Goal: Book appointment/travel/reservation

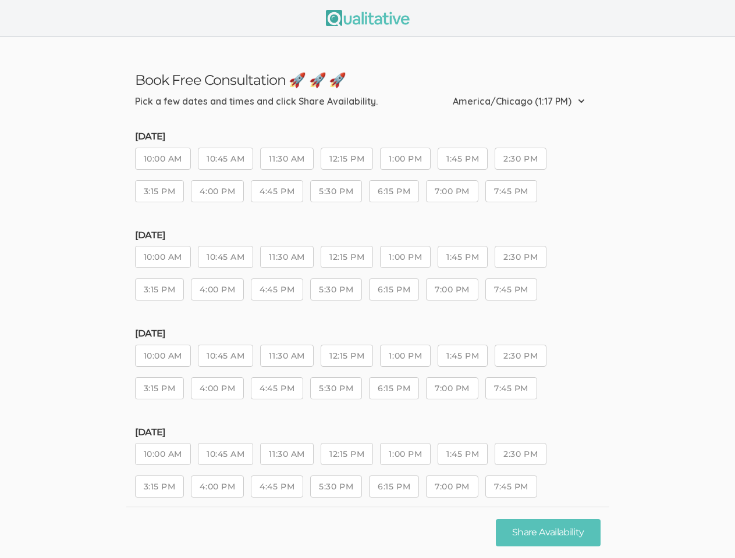
click at [367, 279] on div "[DATE] 10:00 AM 10:45 AM 11:30 AM 12:15 PM 1:00 PM 1:45 PM 2:30 PM 3:15 PM 4:00…" at bounding box center [367, 270] width 465 height 81
click at [163, 161] on button "10:00 AM" at bounding box center [163, 159] width 56 height 22
click at [227, 161] on button "10:45 AM" at bounding box center [225, 159] width 55 height 22
click at [289, 161] on button "11:30 AM" at bounding box center [286, 159] width 53 height 22
click at [349, 161] on button "12:15 PM" at bounding box center [346, 159] width 52 height 22
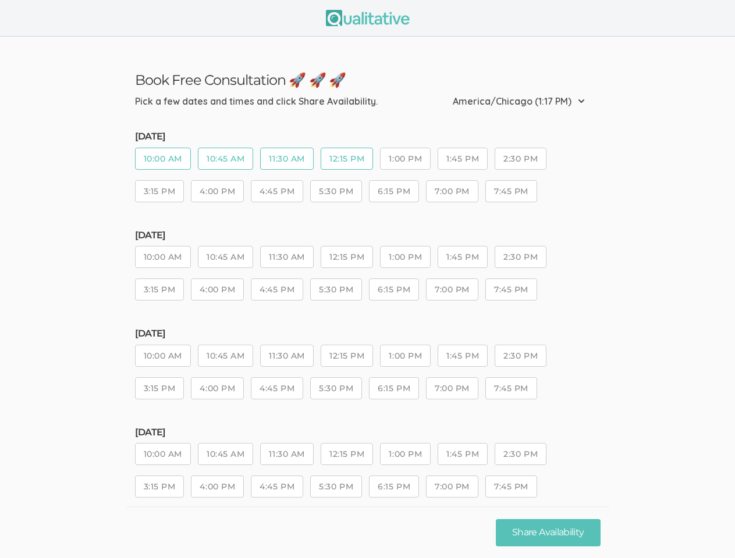
click at [409, 161] on button "1:00 PM" at bounding box center [405, 159] width 51 height 22
click at [466, 161] on button "1:45 PM" at bounding box center [462, 159] width 50 height 22
click at [525, 161] on button "2:30 PM" at bounding box center [520, 159] width 52 height 22
click at [159, 193] on button "3:15 PM" at bounding box center [159, 191] width 49 height 22
click at [218, 193] on button "4:00 PM" at bounding box center [217, 191] width 53 height 22
